Goal: Transaction & Acquisition: Purchase product/service

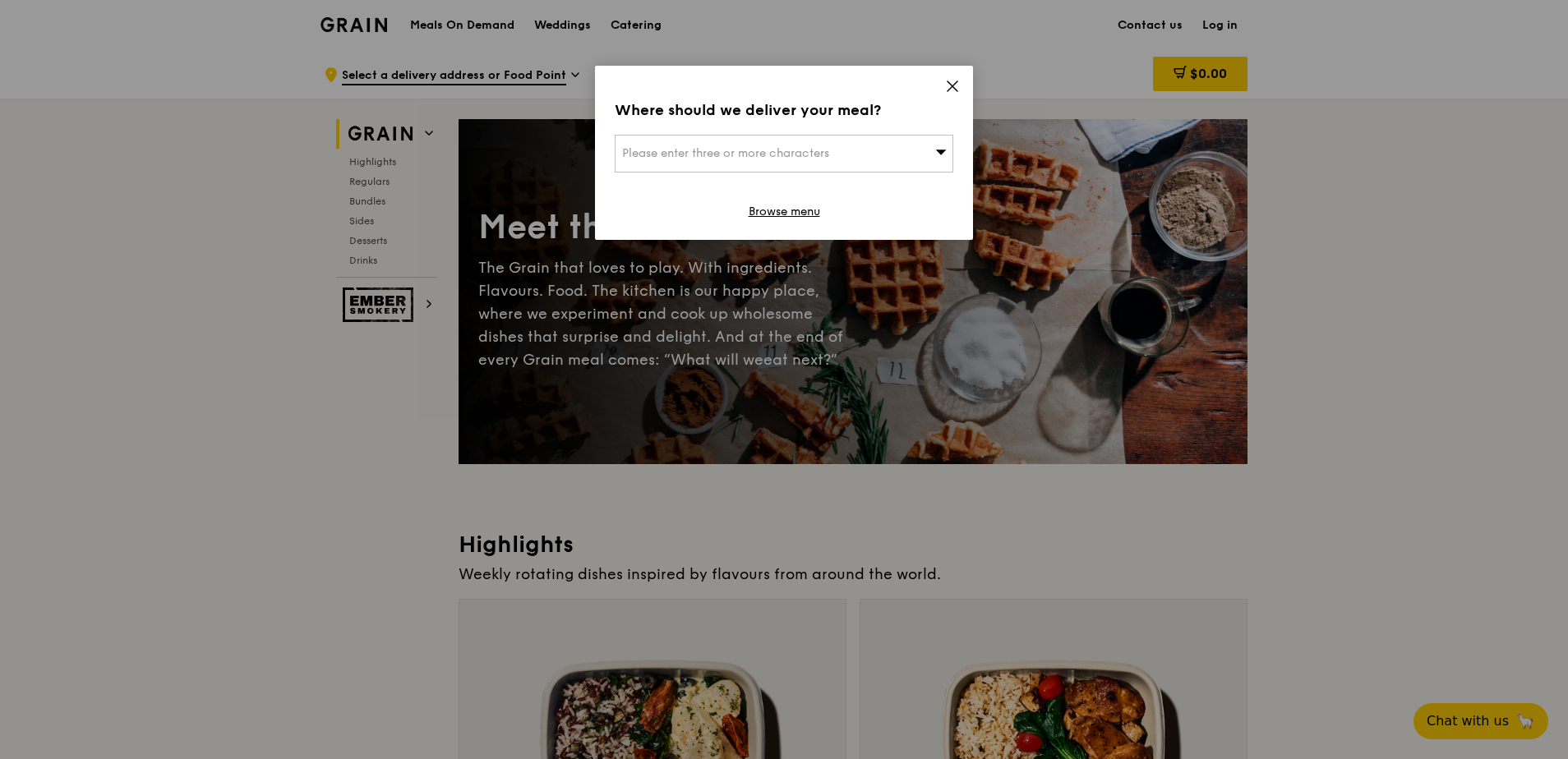
click at [955, 87] on icon at bounding box center [952, 87] width 15 height 15
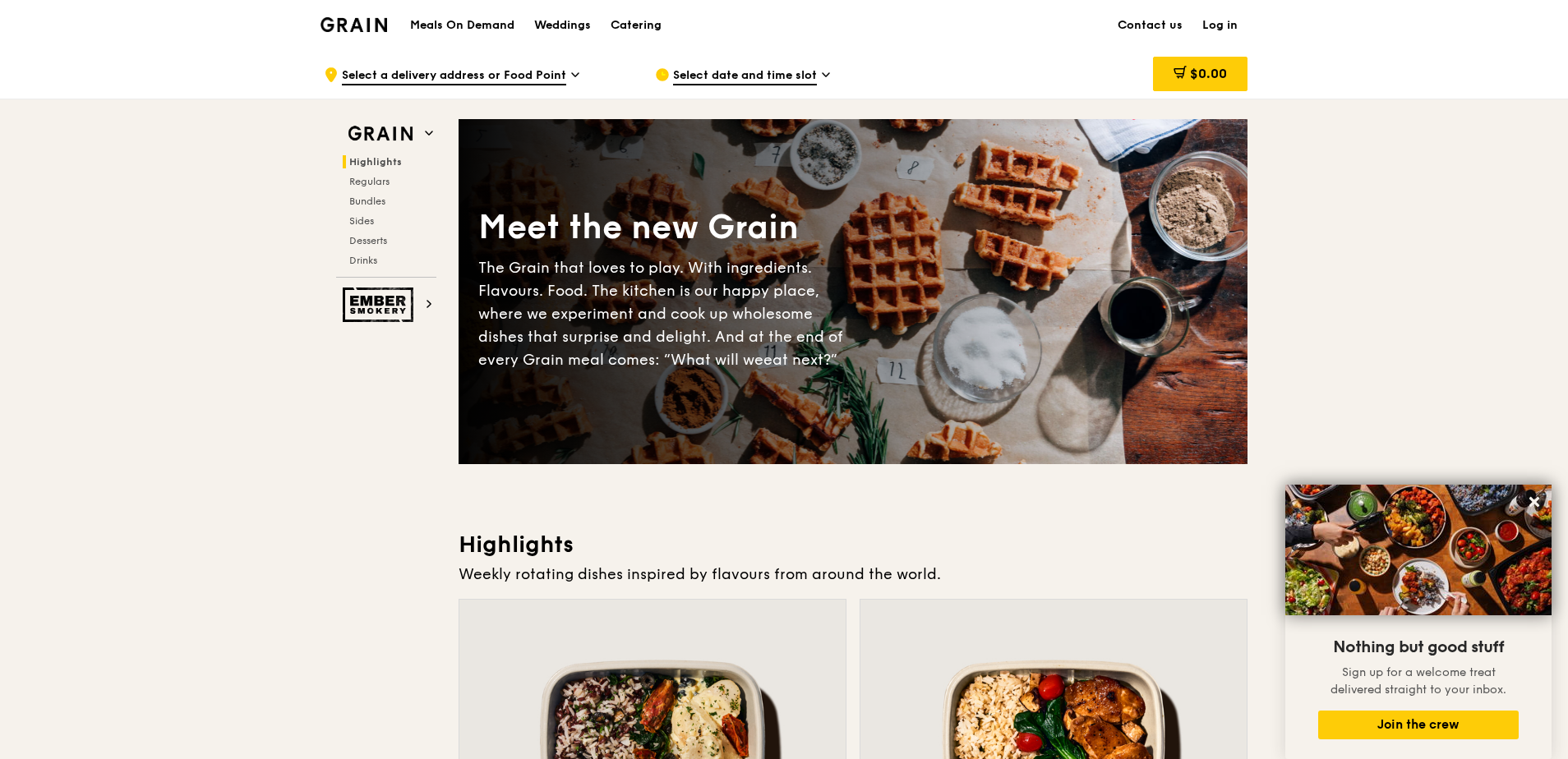
click at [540, 75] on span "Select a delivery address or Food Point" at bounding box center [454, 77] width 224 height 18
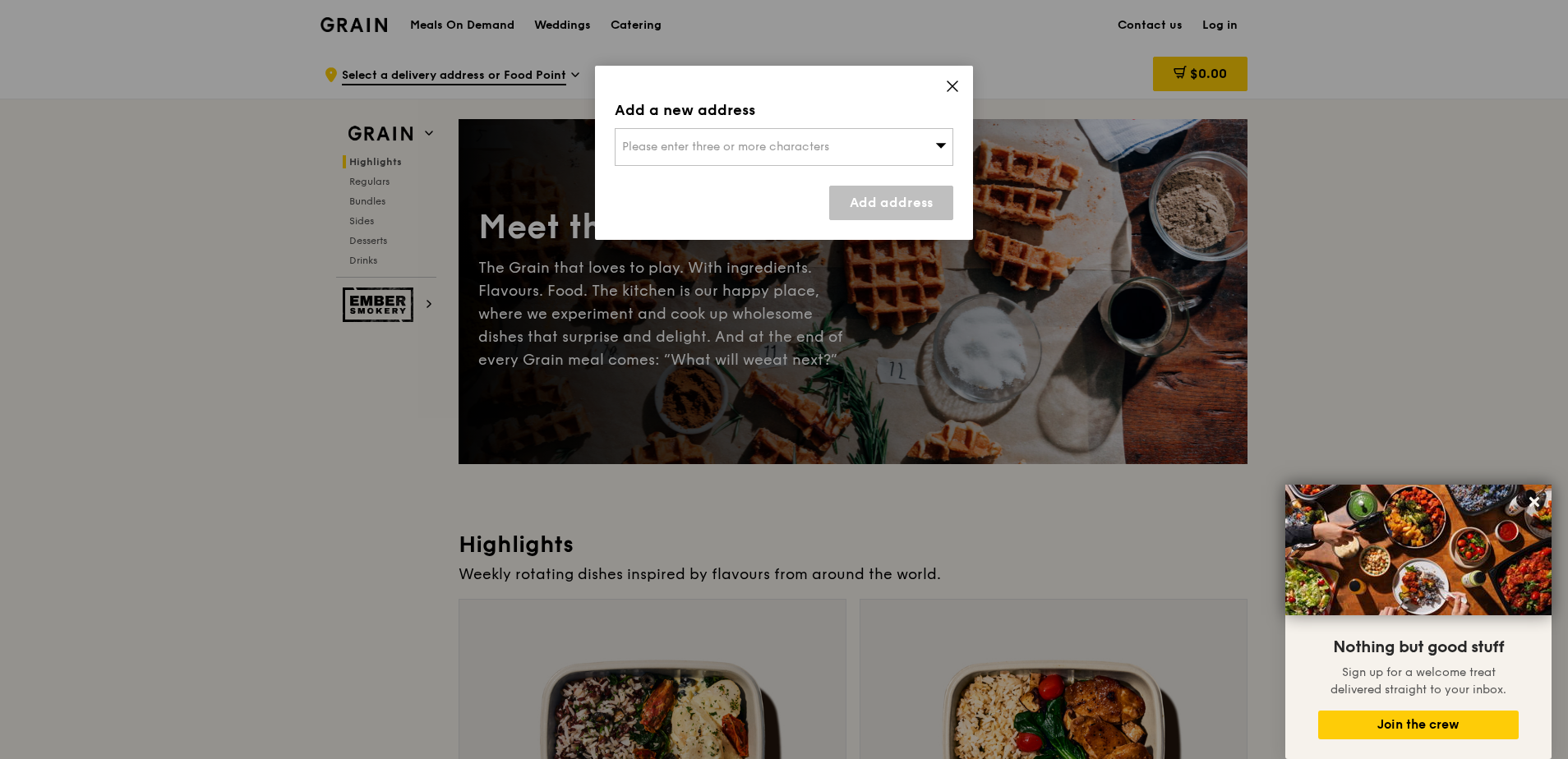
click at [752, 146] on span "Please enter three or more characters" at bounding box center [725, 146] width 207 height 14
click at [953, 91] on icon at bounding box center [952, 87] width 15 height 15
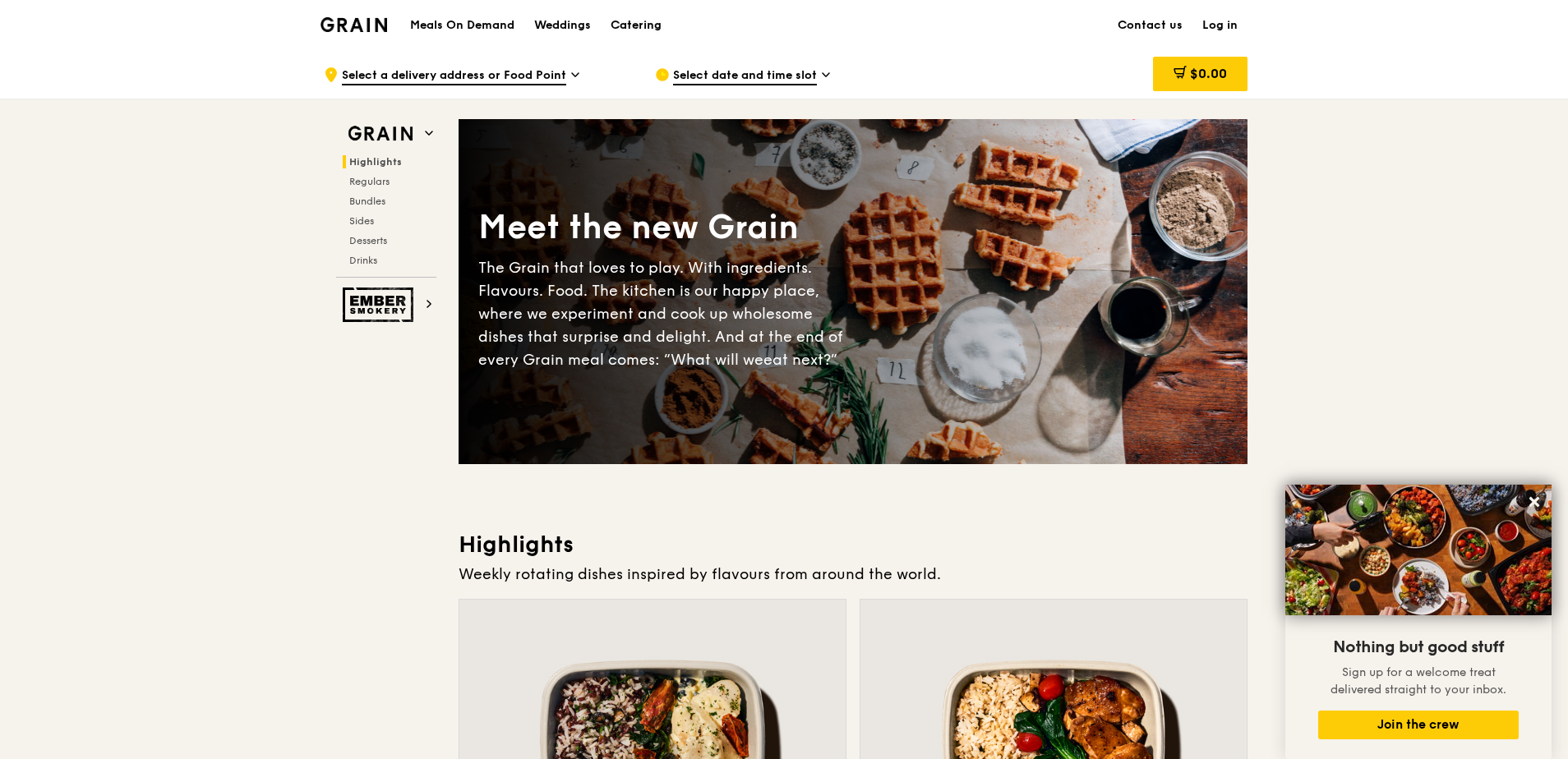
click at [623, 21] on div "Catering" at bounding box center [636, 26] width 51 height 49
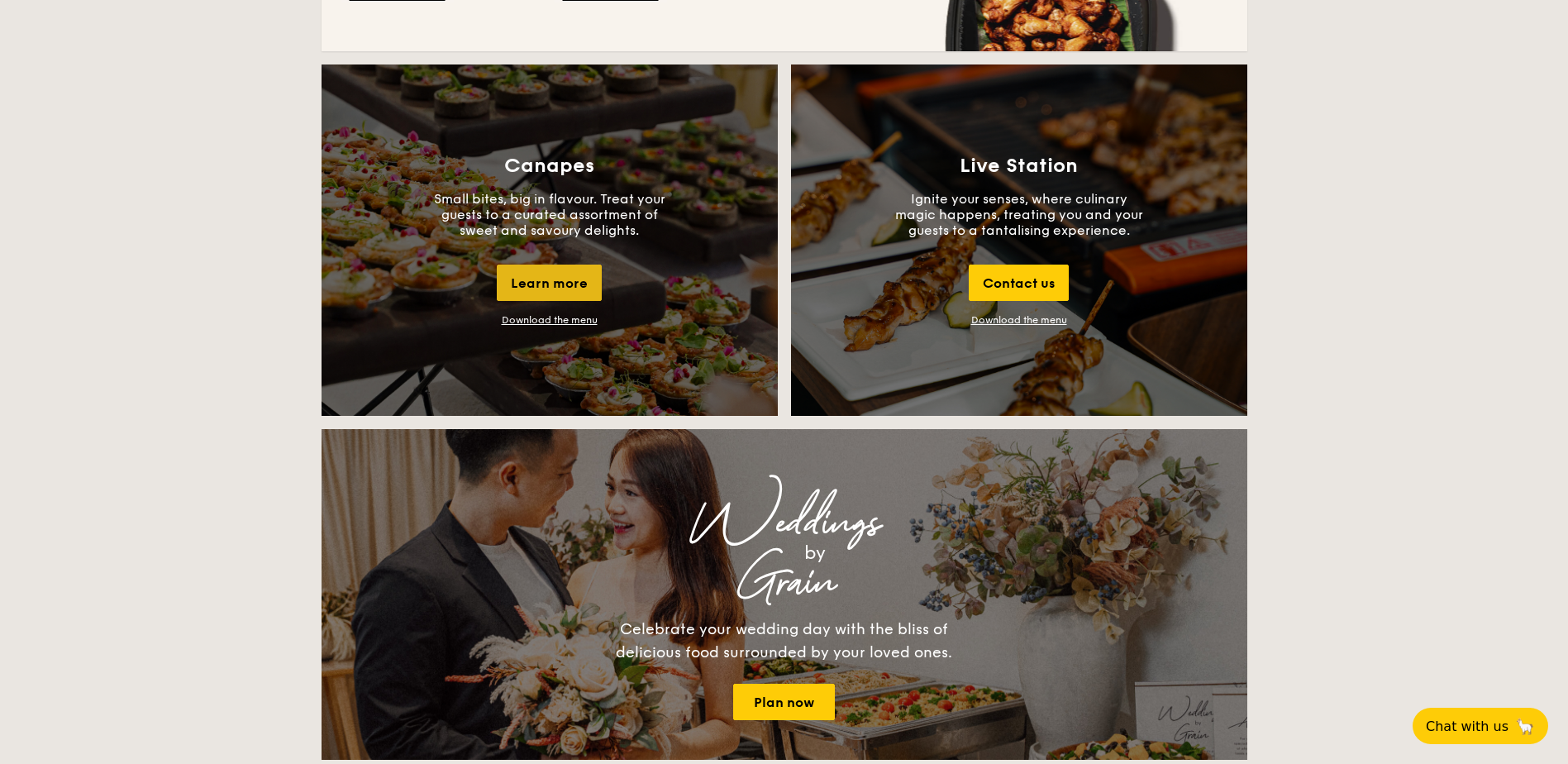
scroll to position [1571, 0]
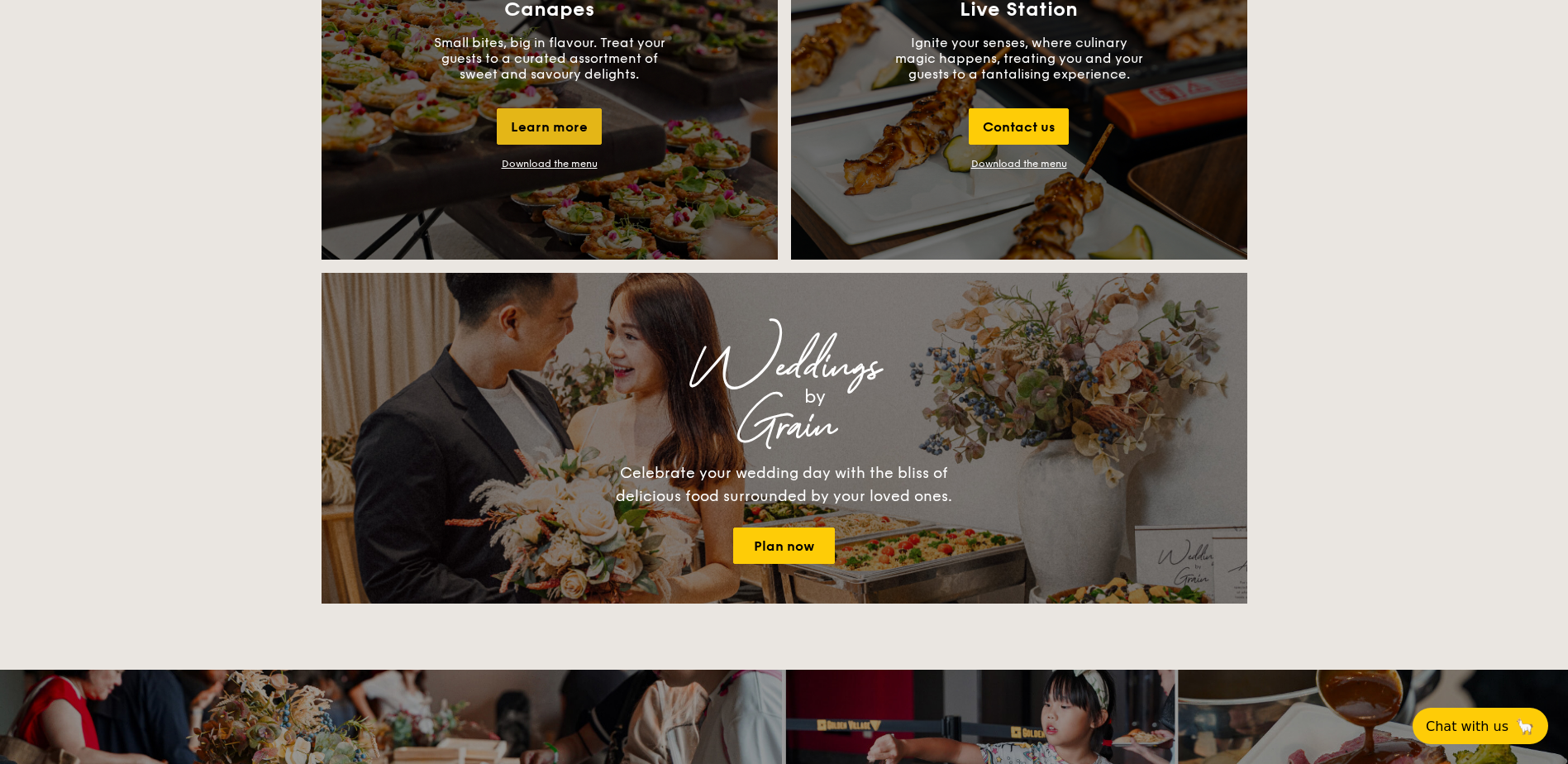
click at [543, 123] on div "Learn more" at bounding box center [549, 127] width 105 height 36
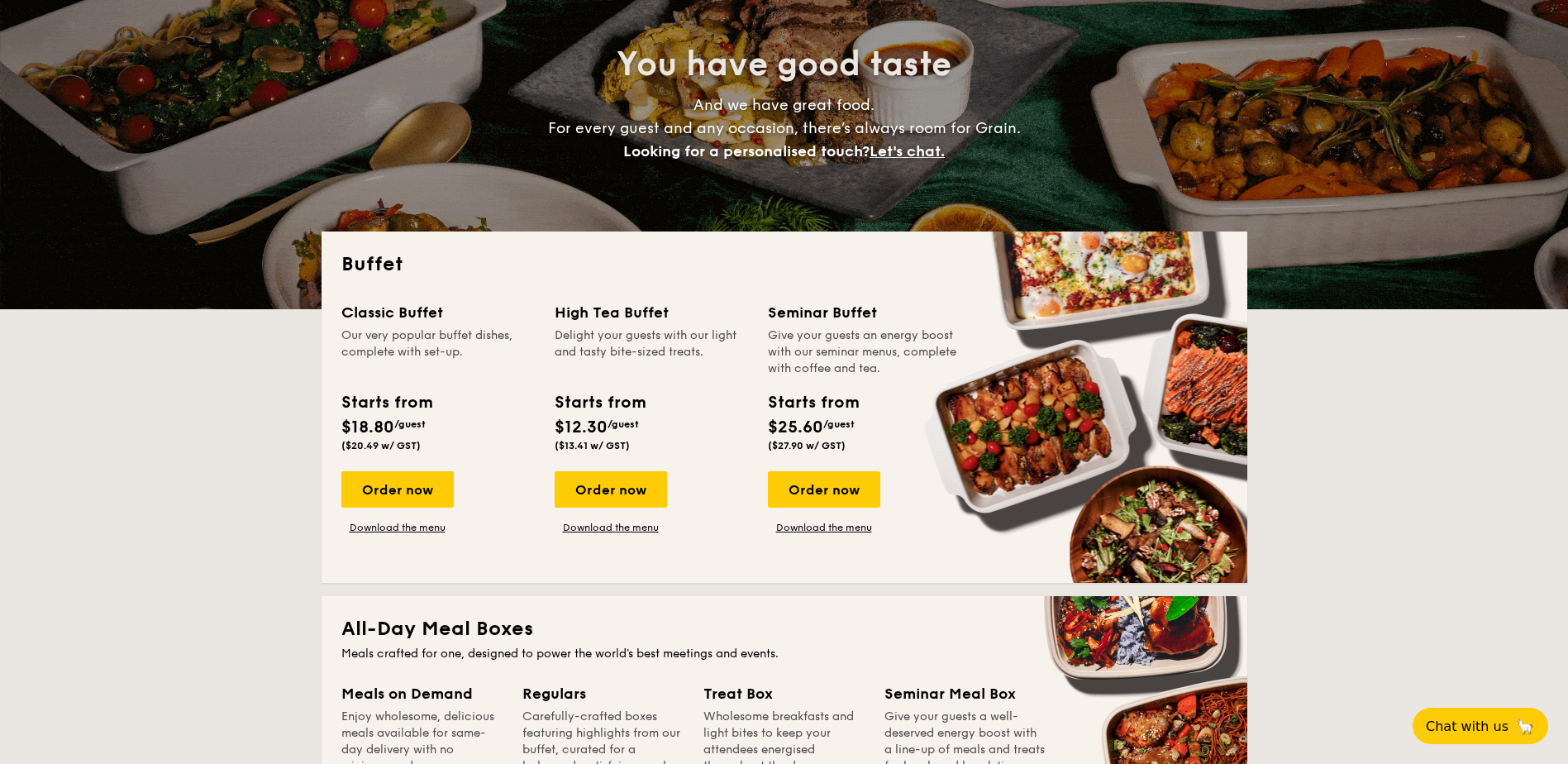
scroll to position [0, 0]
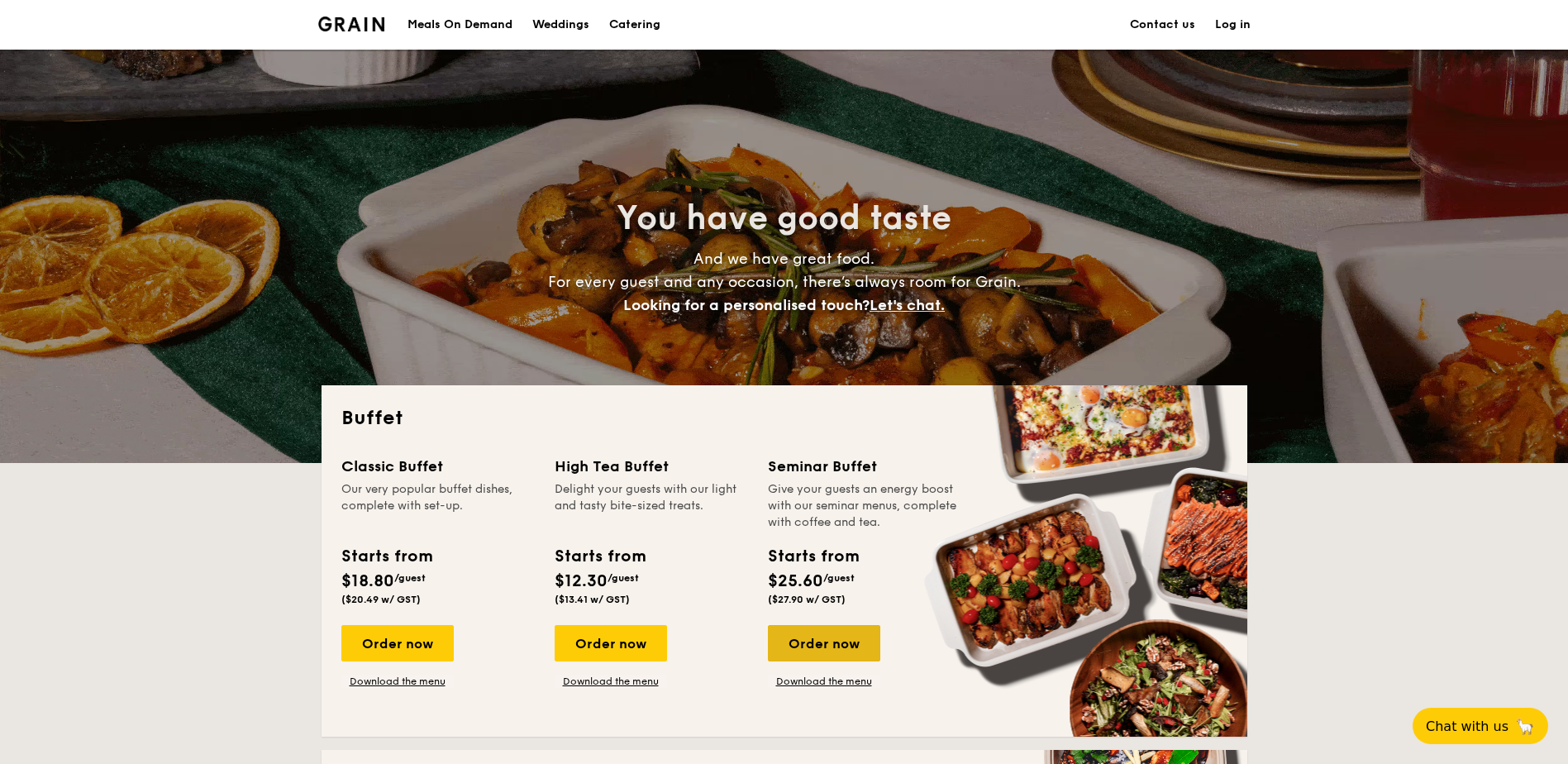
click at [816, 642] on div "Order now" at bounding box center [824, 644] width 113 height 36
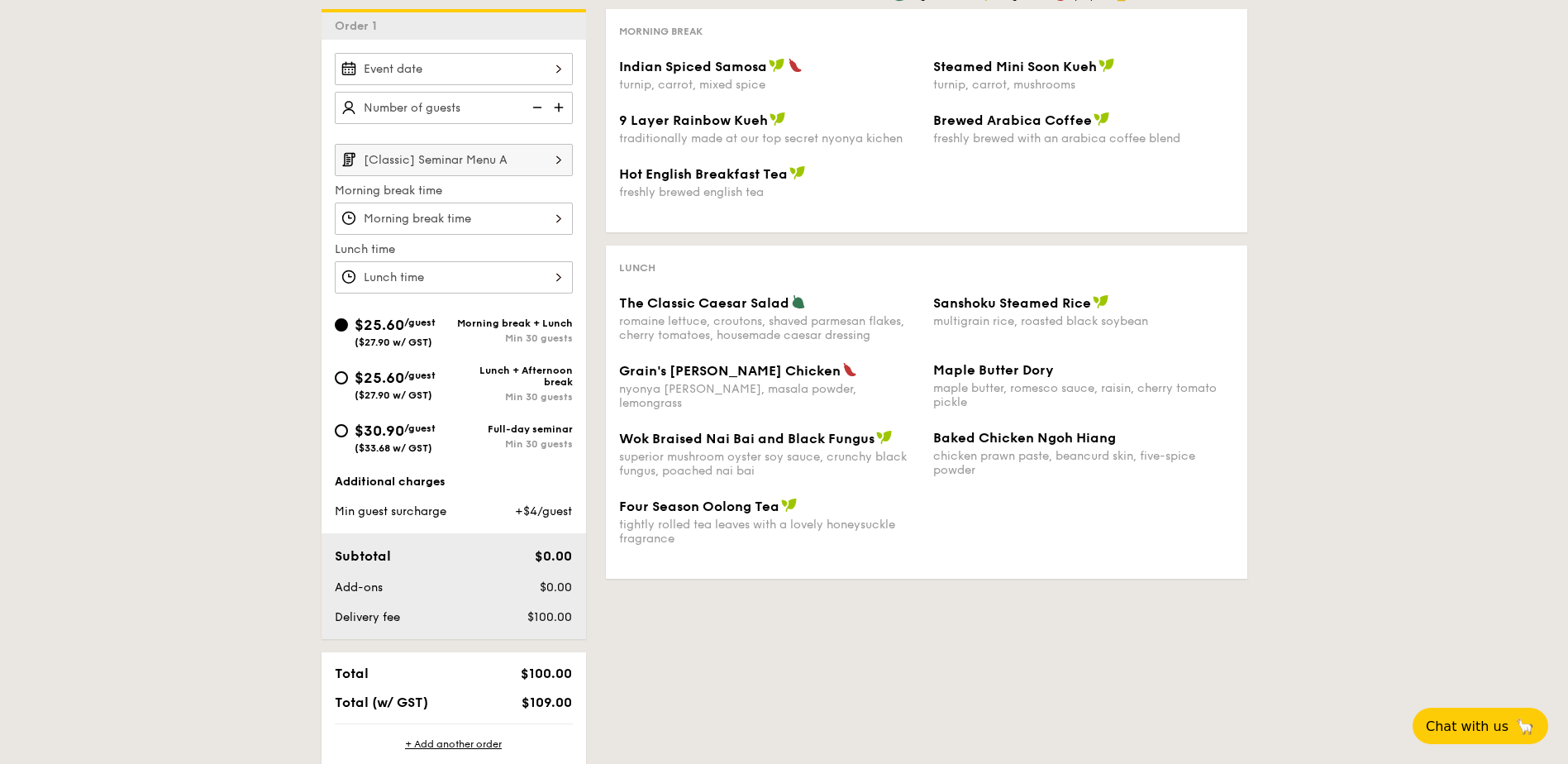
scroll to position [331, 0]
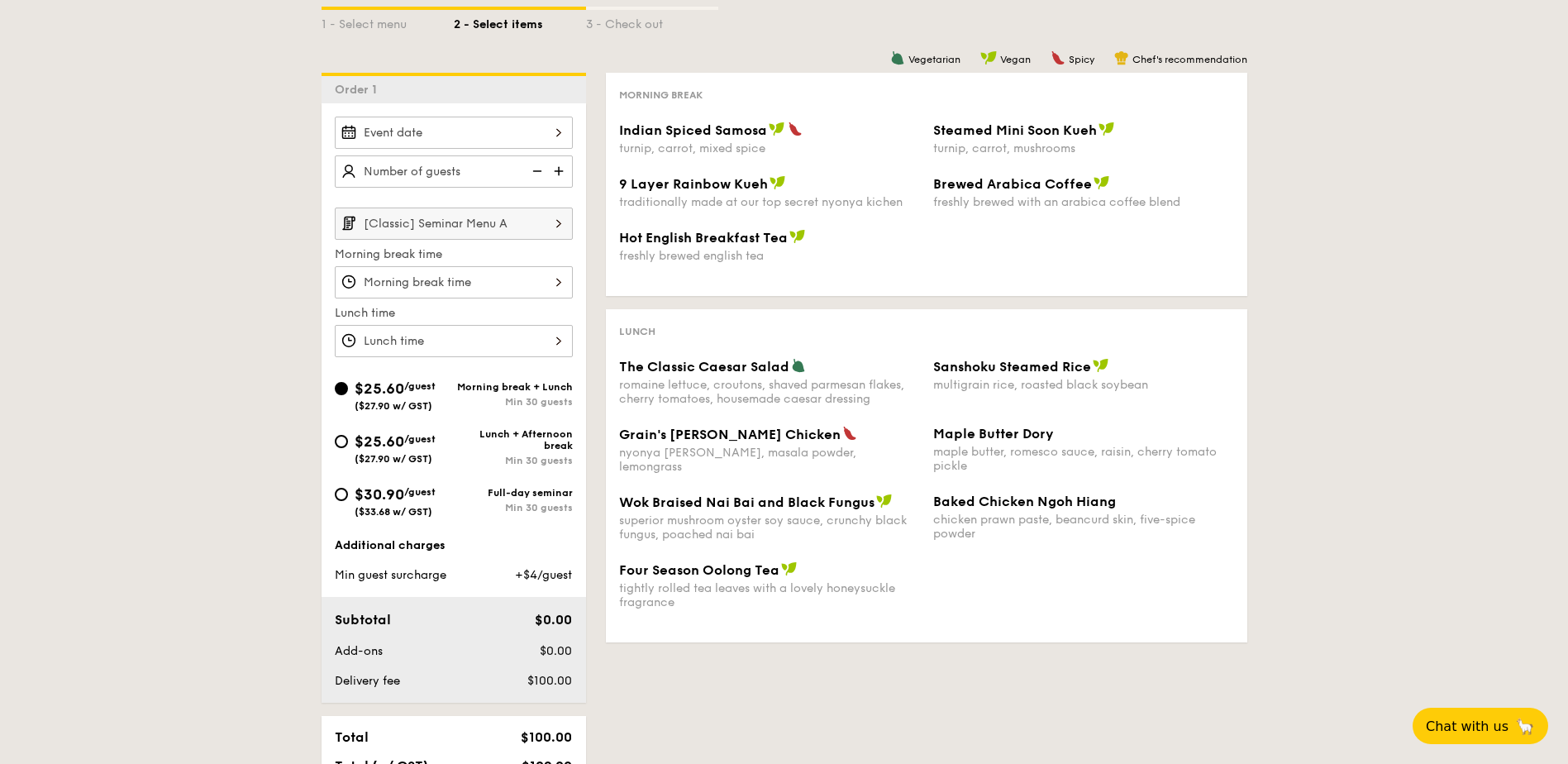
click at [495, 227] on input "[Classic] Seminar Menu A" at bounding box center [454, 223] width 238 height 32
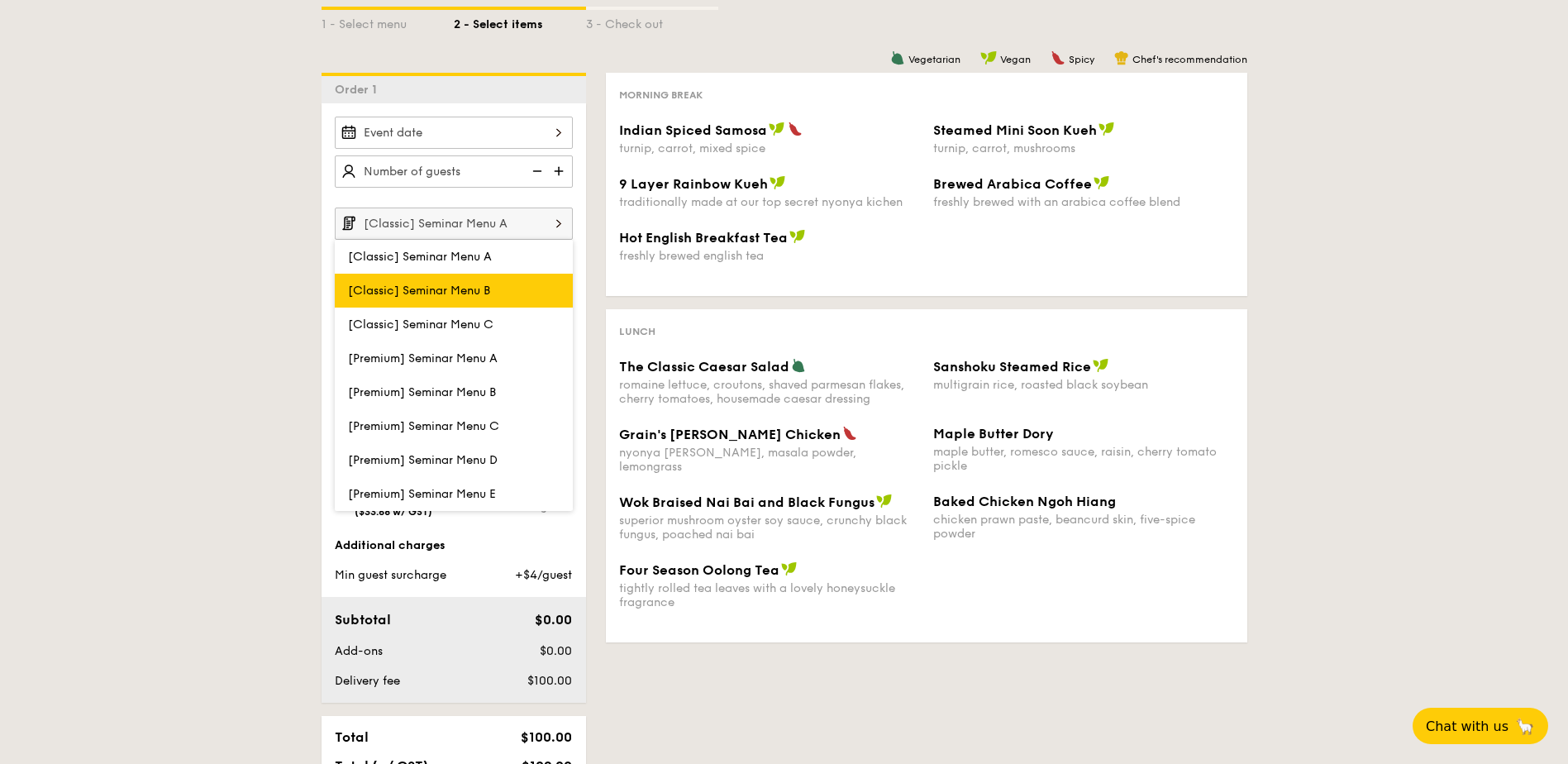
click at [487, 290] on span "[Classic] Seminar Menu B" at bounding box center [419, 290] width 142 height 14
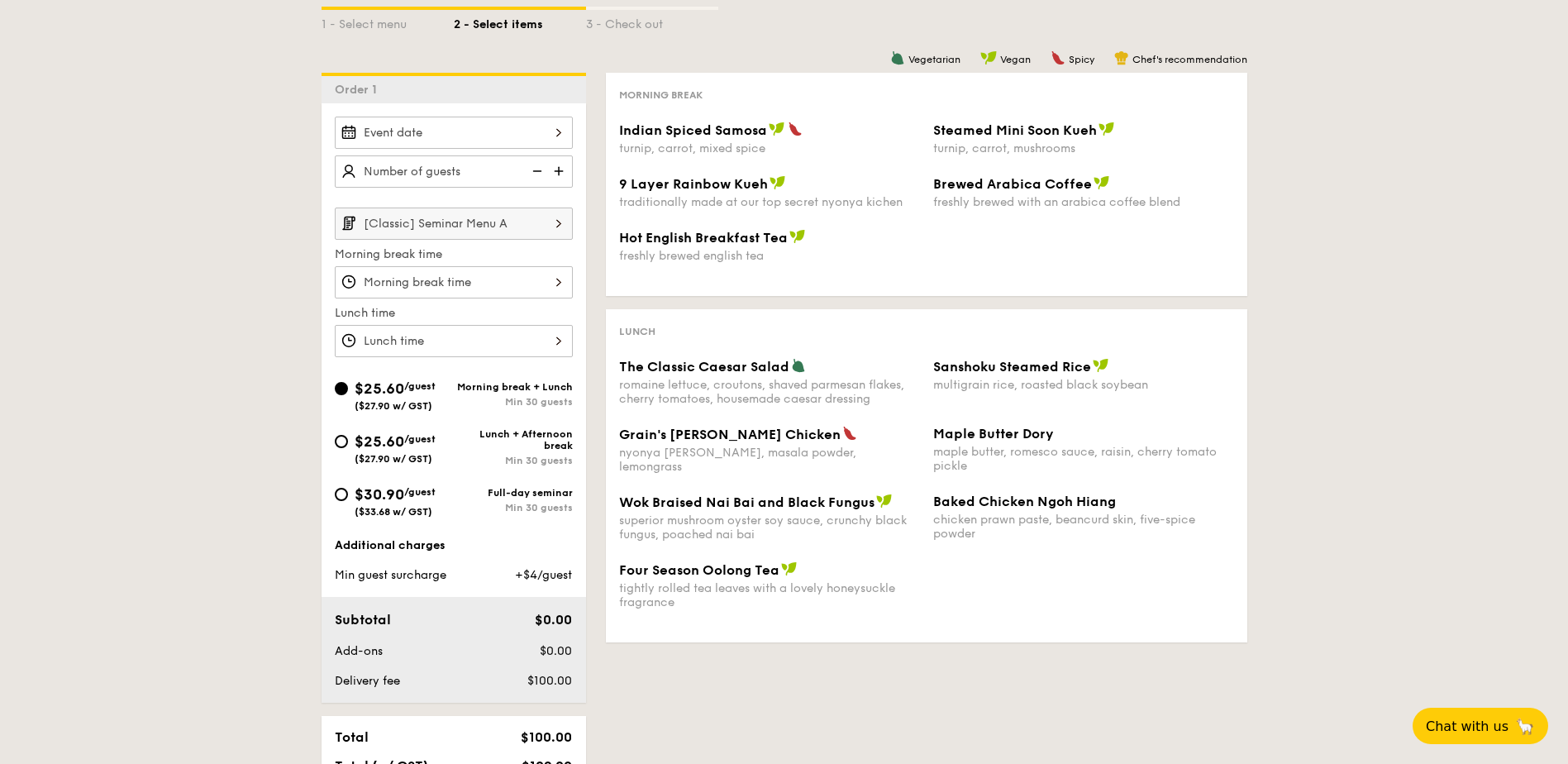
click at [479, 214] on input "[Classic] Seminar Menu A" at bounding box center [454, 223] width 238 height 32
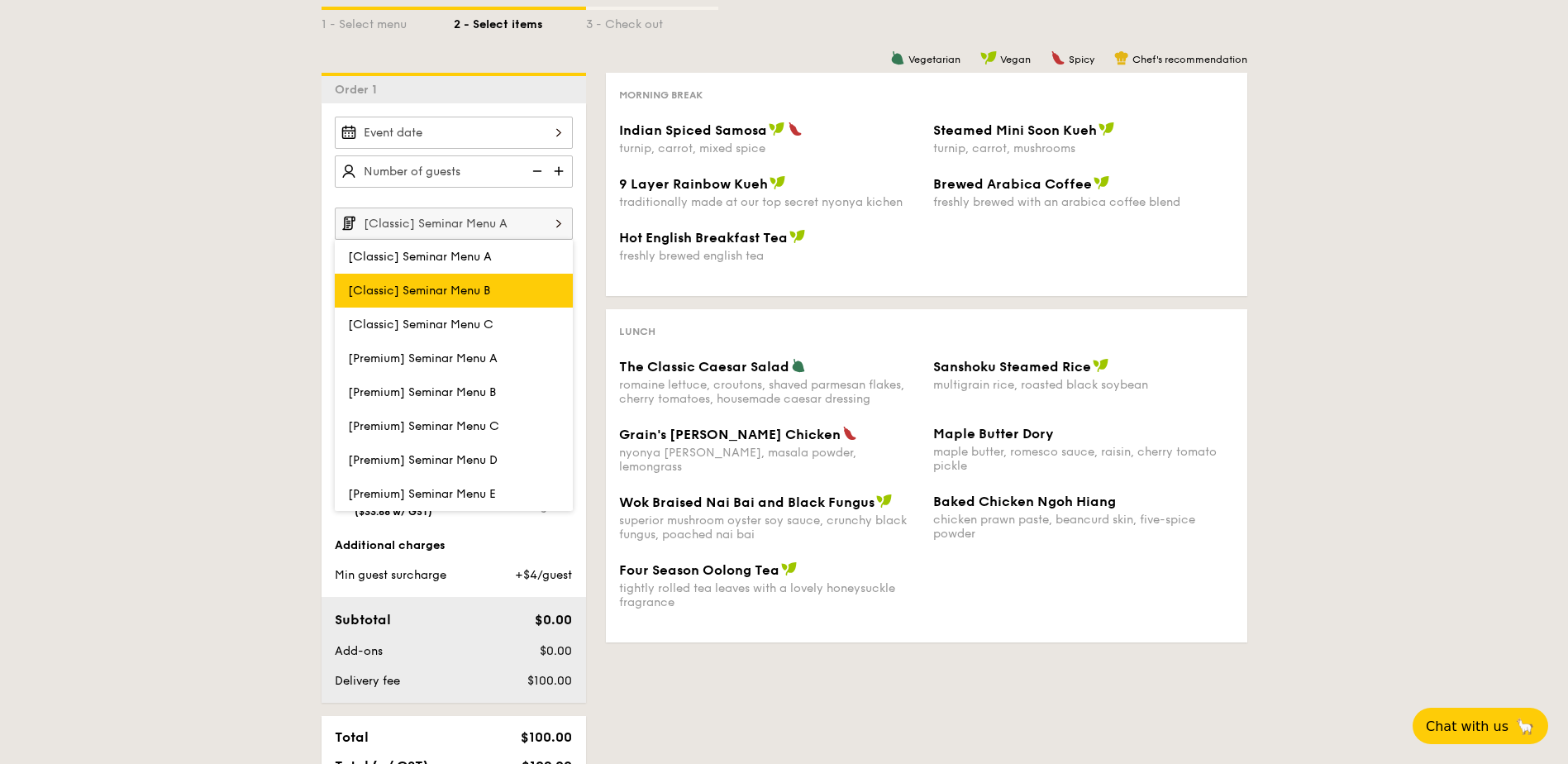
click at [475, 292] on span "[Classic] Seminar Menu B" at bounding box center [419, 290] width 142 height 14
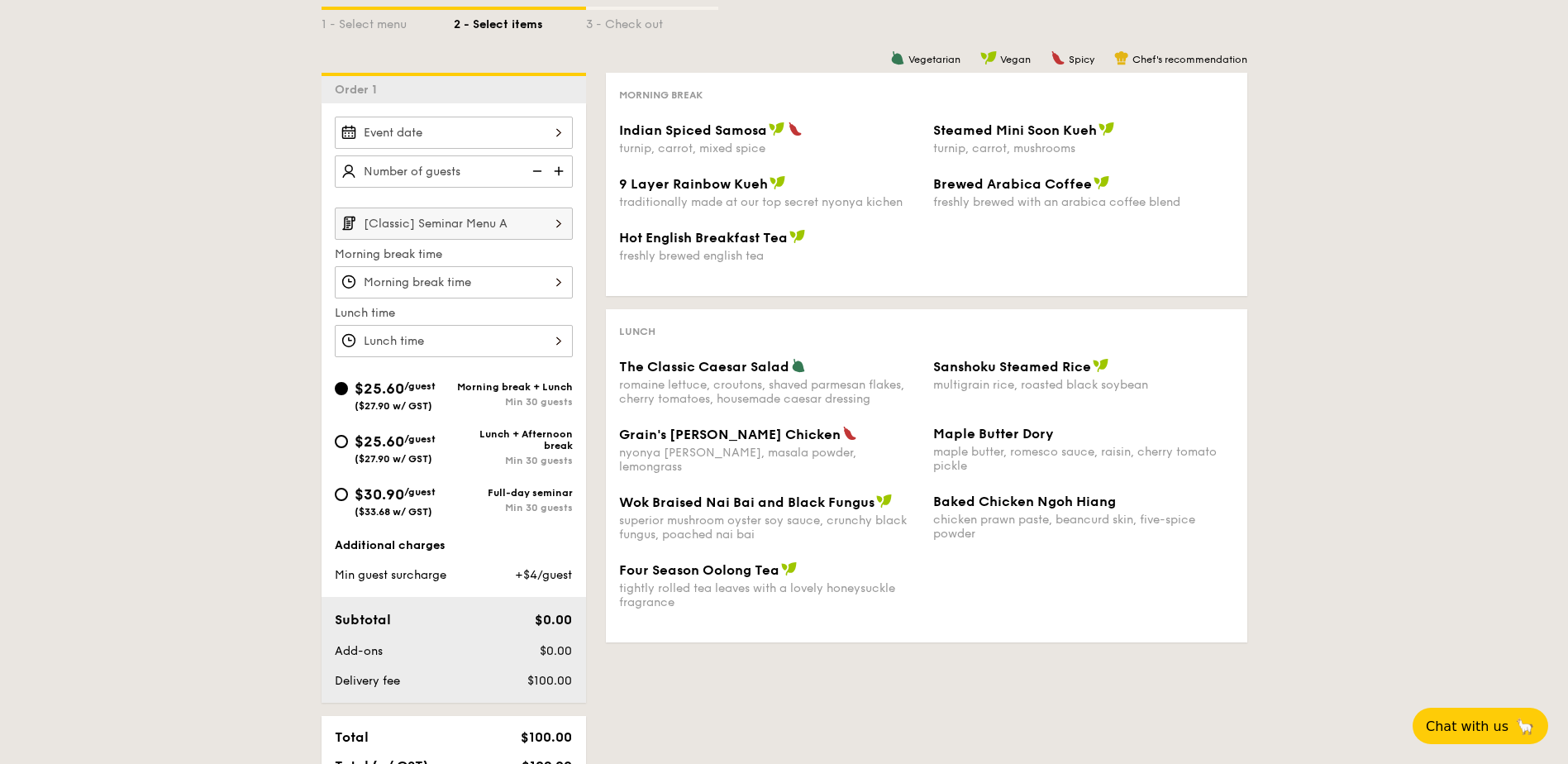
click at [456, 221] on input "[Classic] Seminar Menu A" at bounding box center [454, 223] width 238 height 32
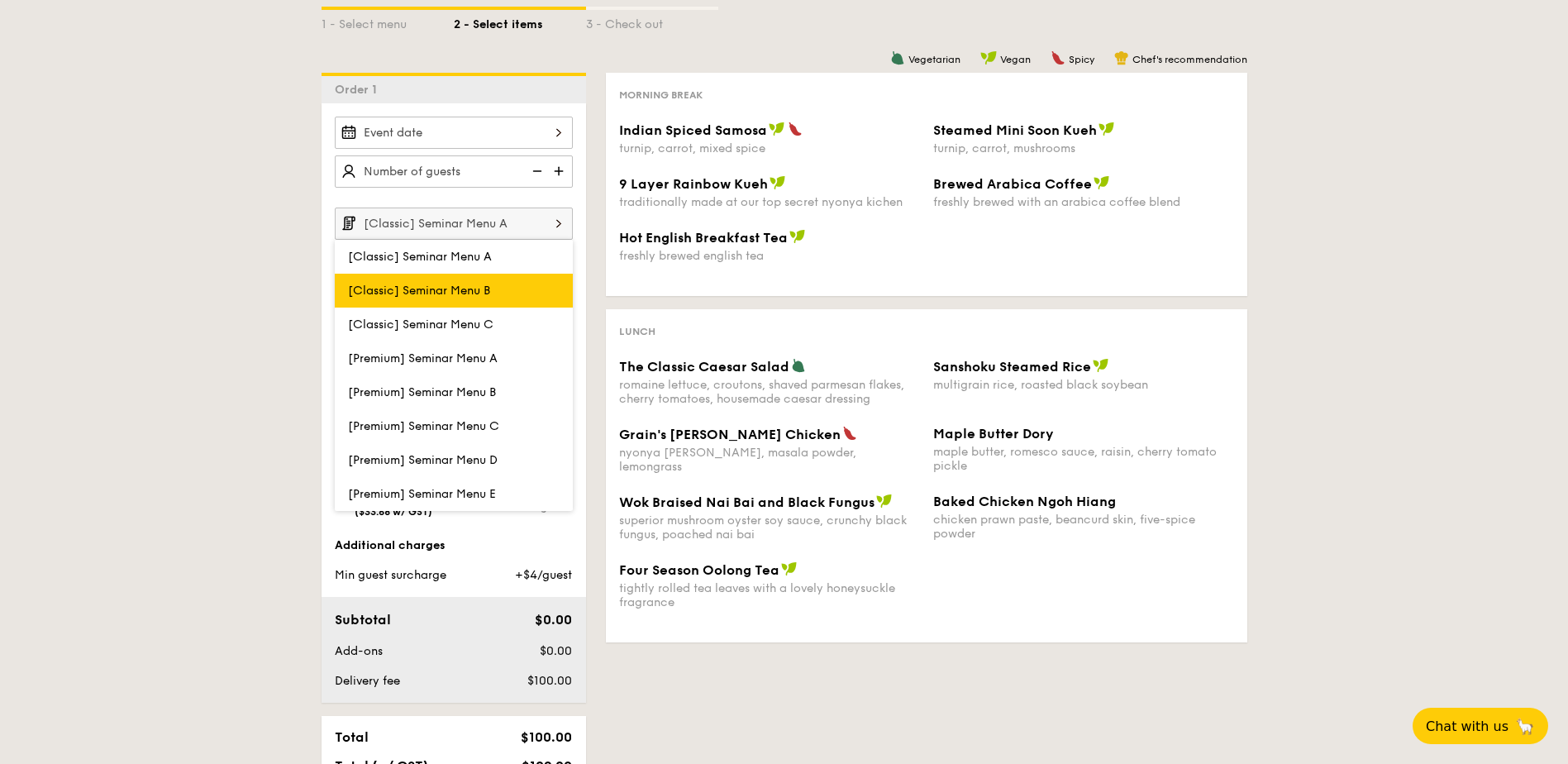
click at [357, 280] on label "[Classic] Seminar Menu B" at bounding box center [454, 290] width 238 height 34
click at [0, 0] on input "[Classic] Seminar Menu B" at bounding box center [0, 0] width 0 height 0
type input "[Classic] Seminar Menu B"
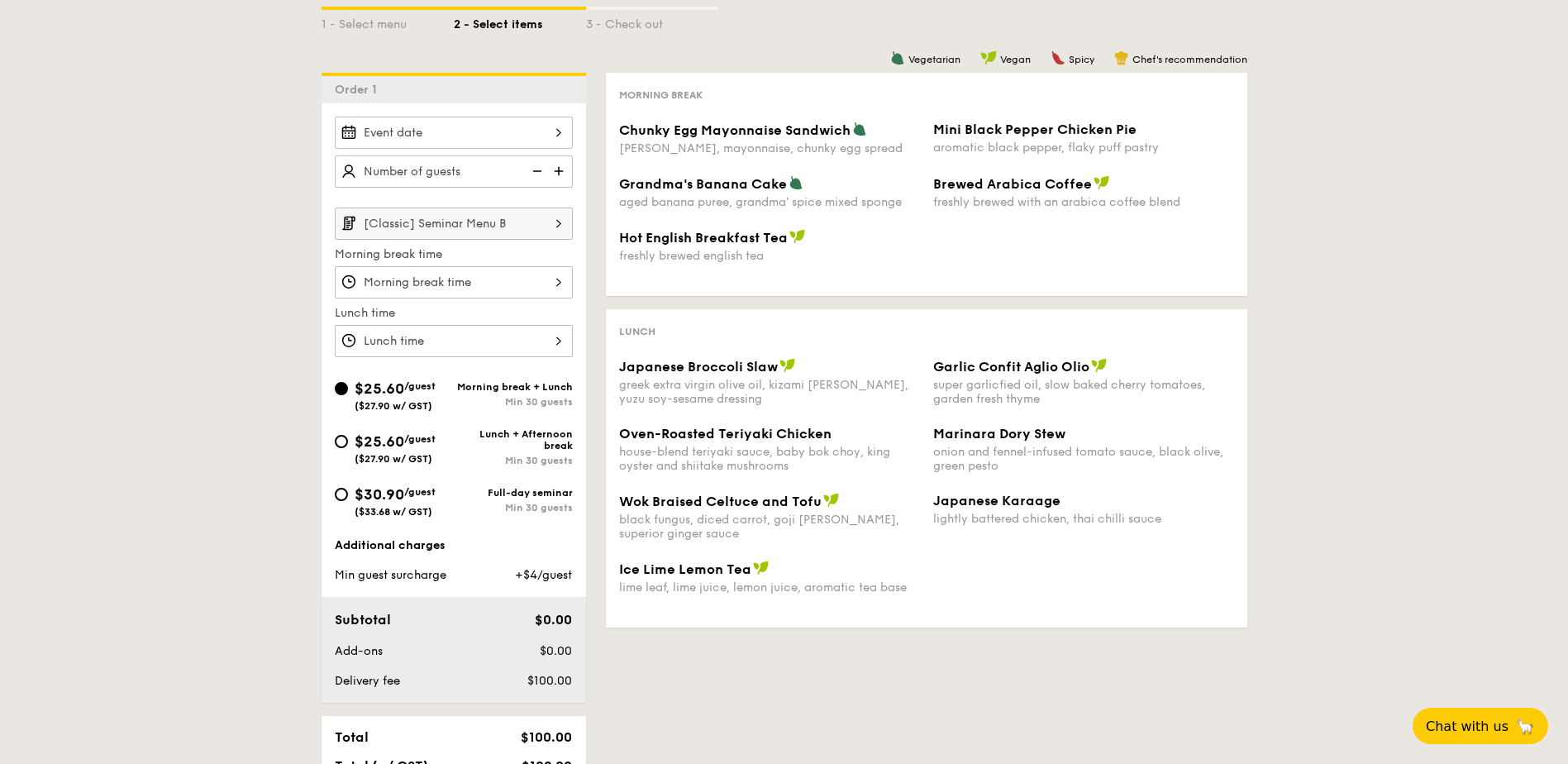
click at [391, 215] on input "[Classic] Seminar Menu B" at bounding box center [454, 223] width 238 height 32
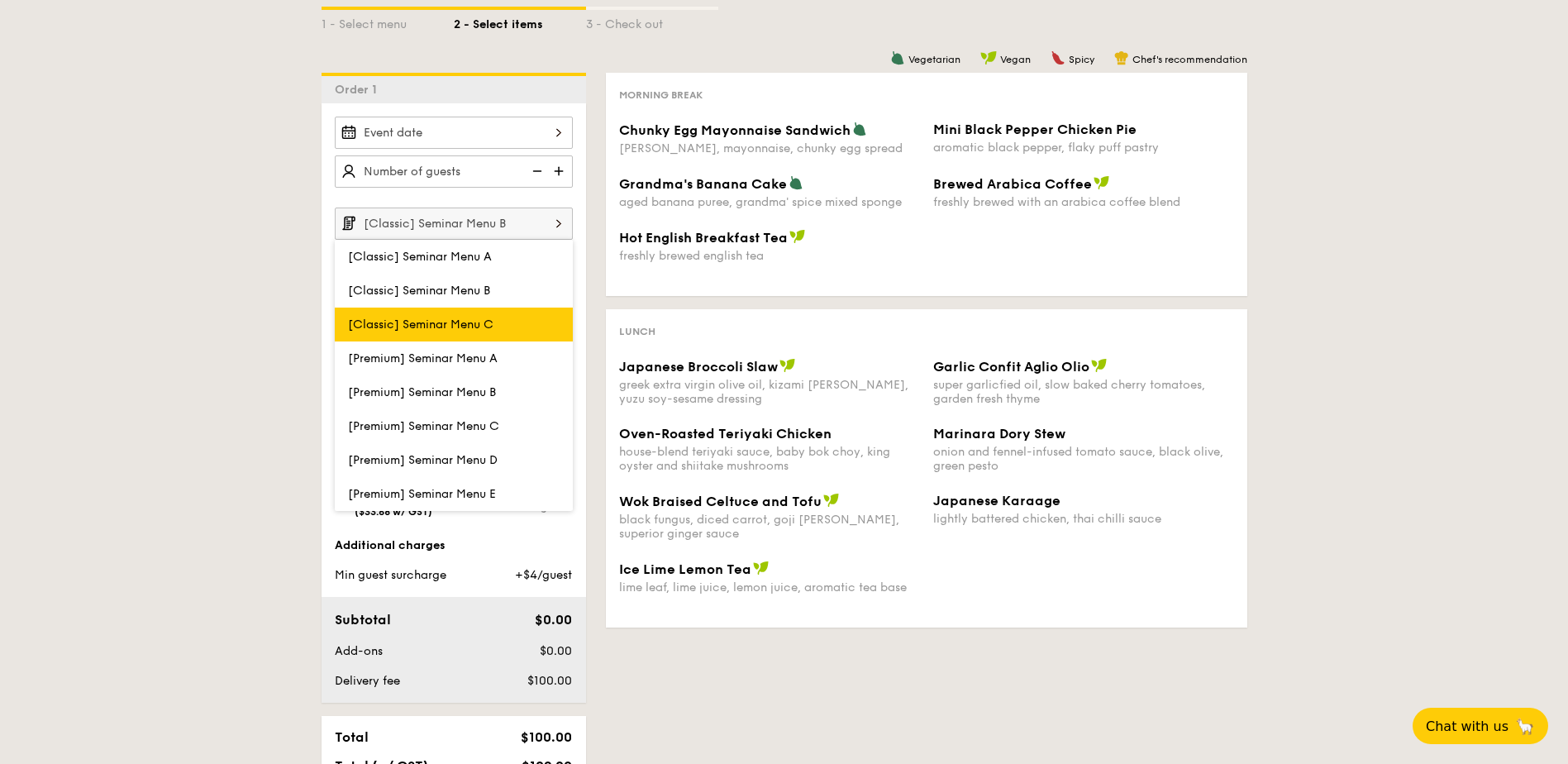
click at [376, 322] on span "[Classic] Seminar Menu C" at bounding box center [420, 324] width 145 height 14
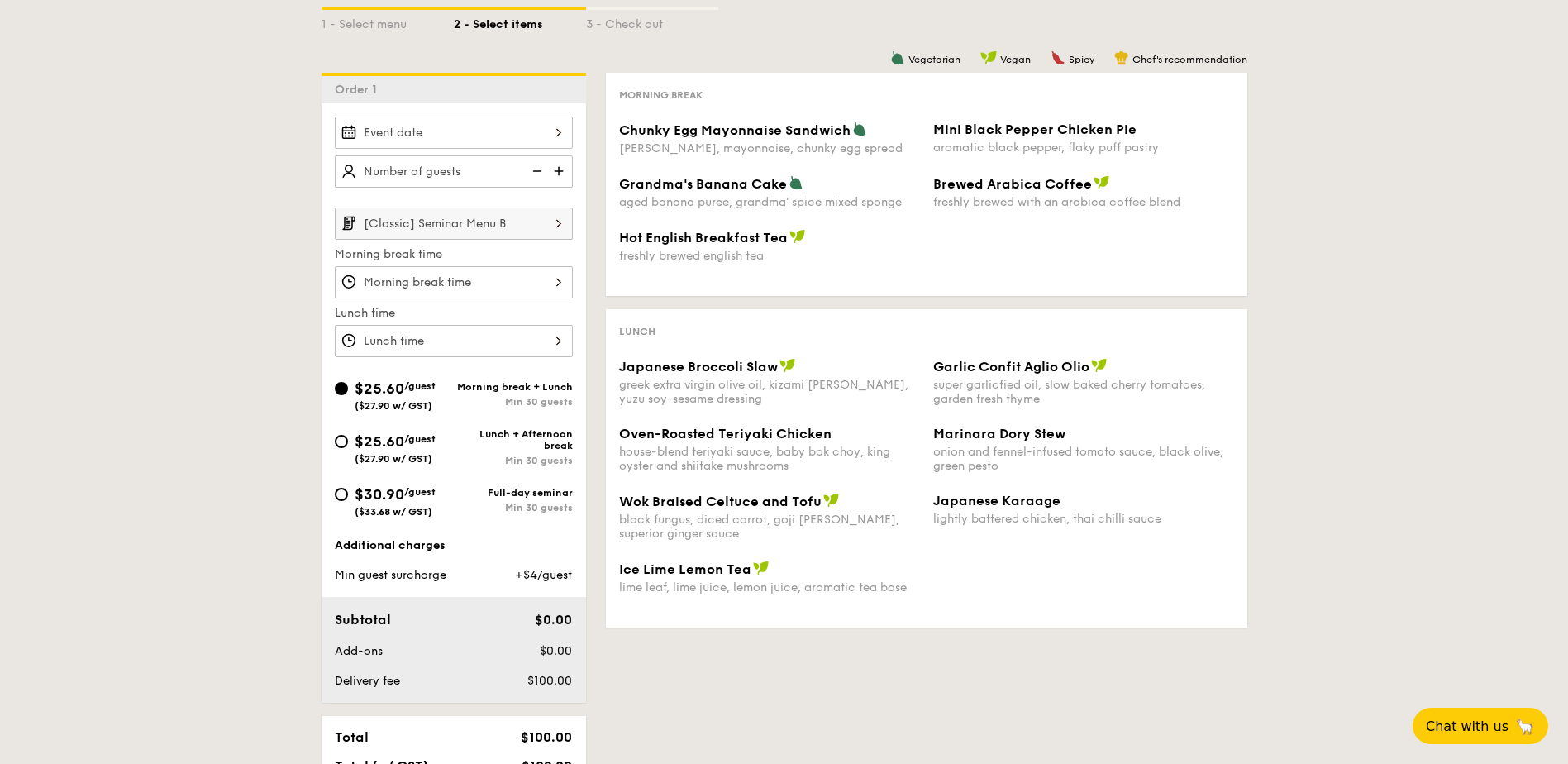
click at [417, 220] on input "[Classic] Seminar Menu B" at bounding box center [454, 223] width 238 height 32
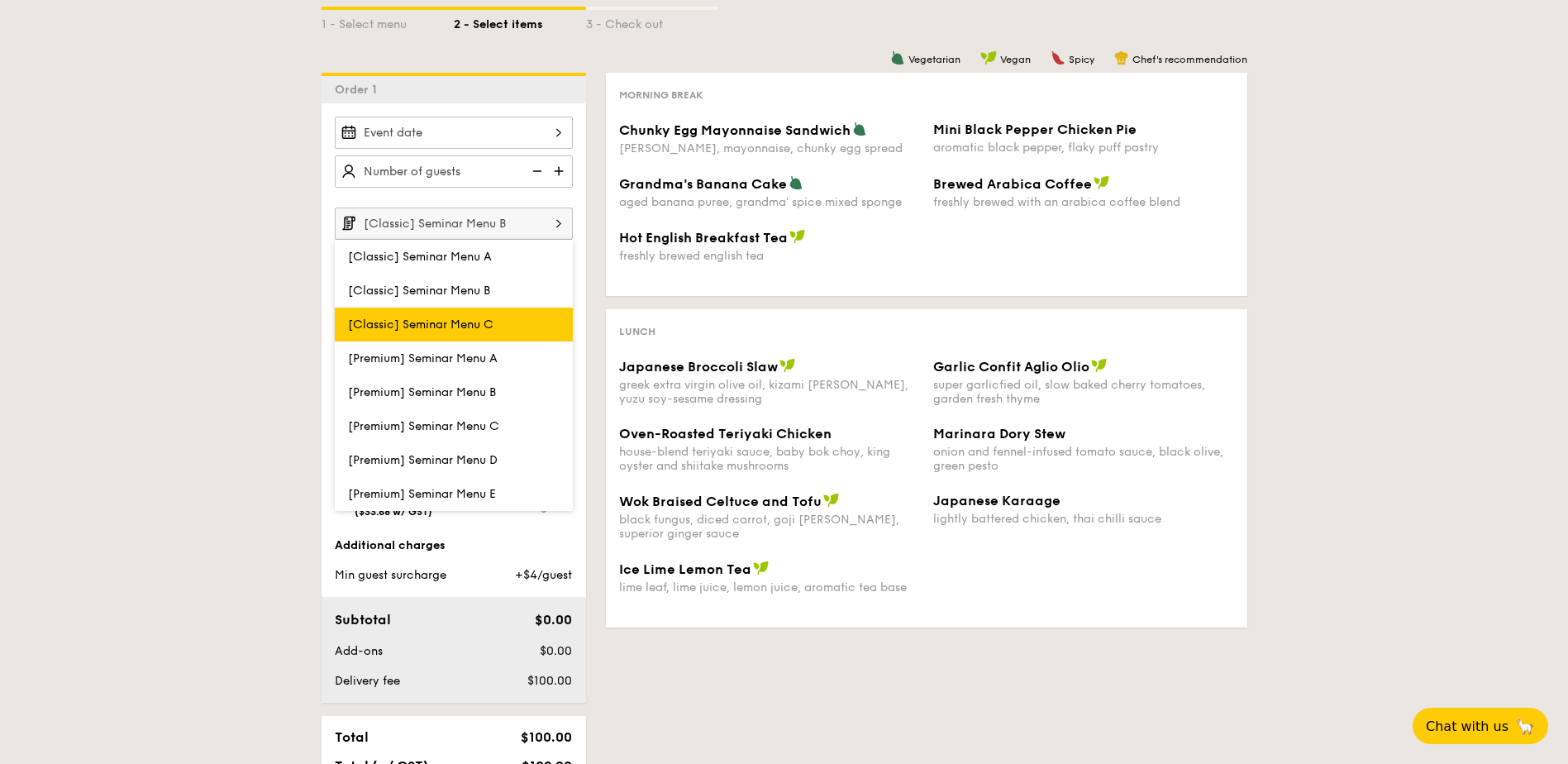
click at [407, 325] on span "[Classic] Seminar Menu C" at bounding box center [420, 324] width 145 height 14
